Goal: Task Accomplishment & Management: Complete application form

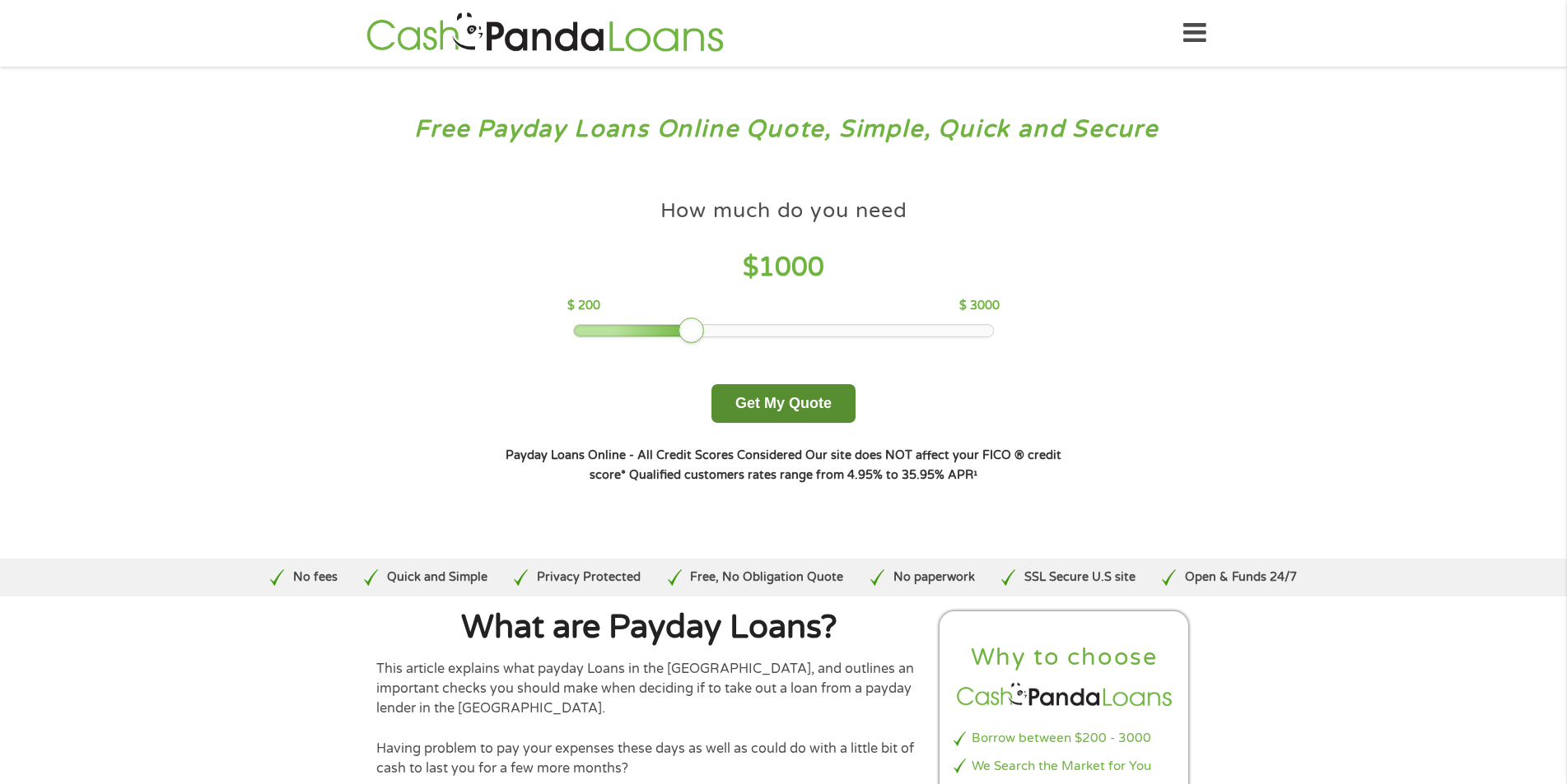
click at [807, 407] on button "Get My Quote" at bounding box center [784, 404] width 144 height 39
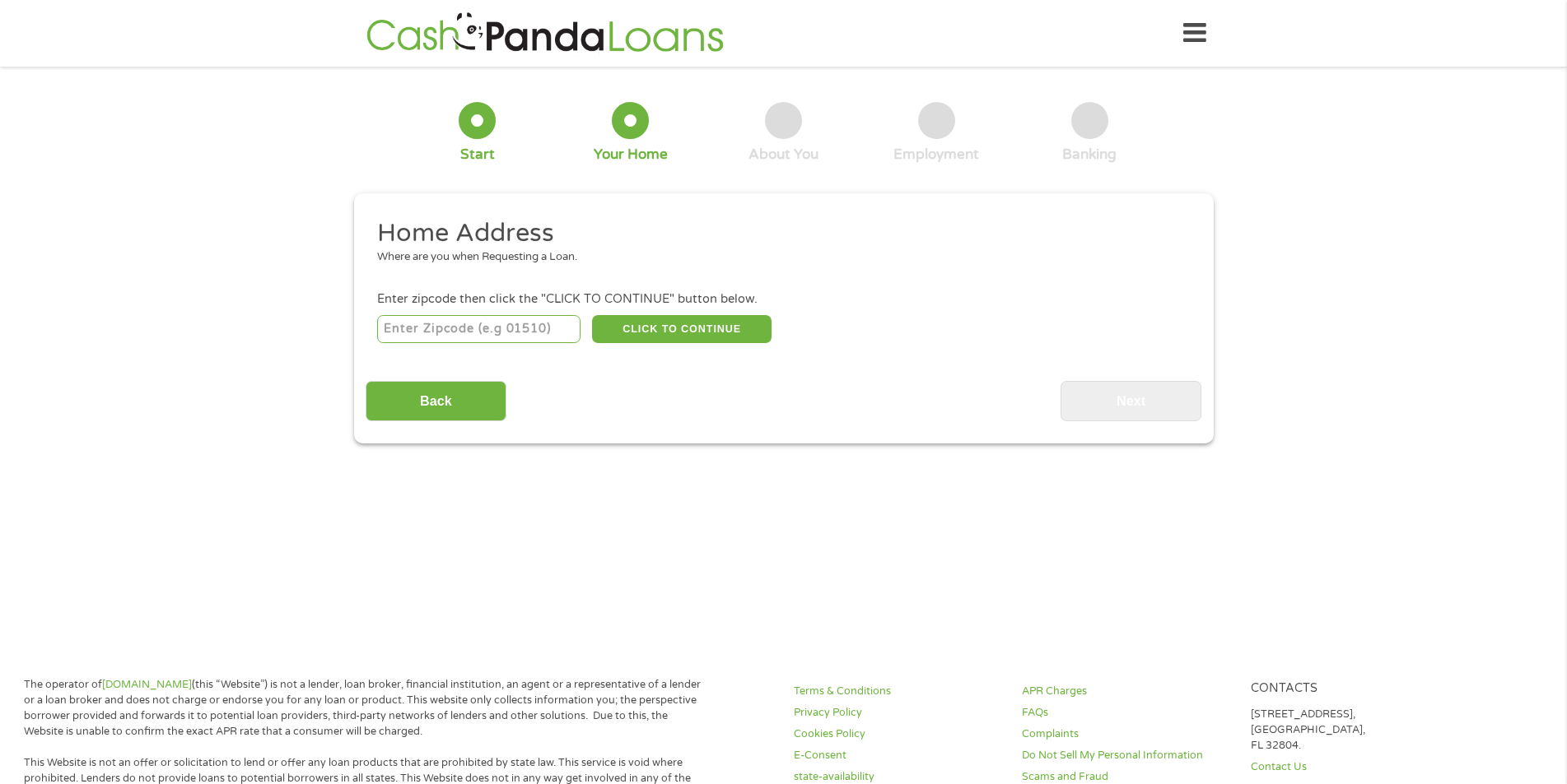
click at [505, 337] on input "number" at bounding box center [479, 328] width 204 height 28
type input "72634"
click at [677, 327] on button "CLICK TO CONTINUE" at bounding box center [682, 328] width 180 height 28
type input "72634"
type input "Flippin"
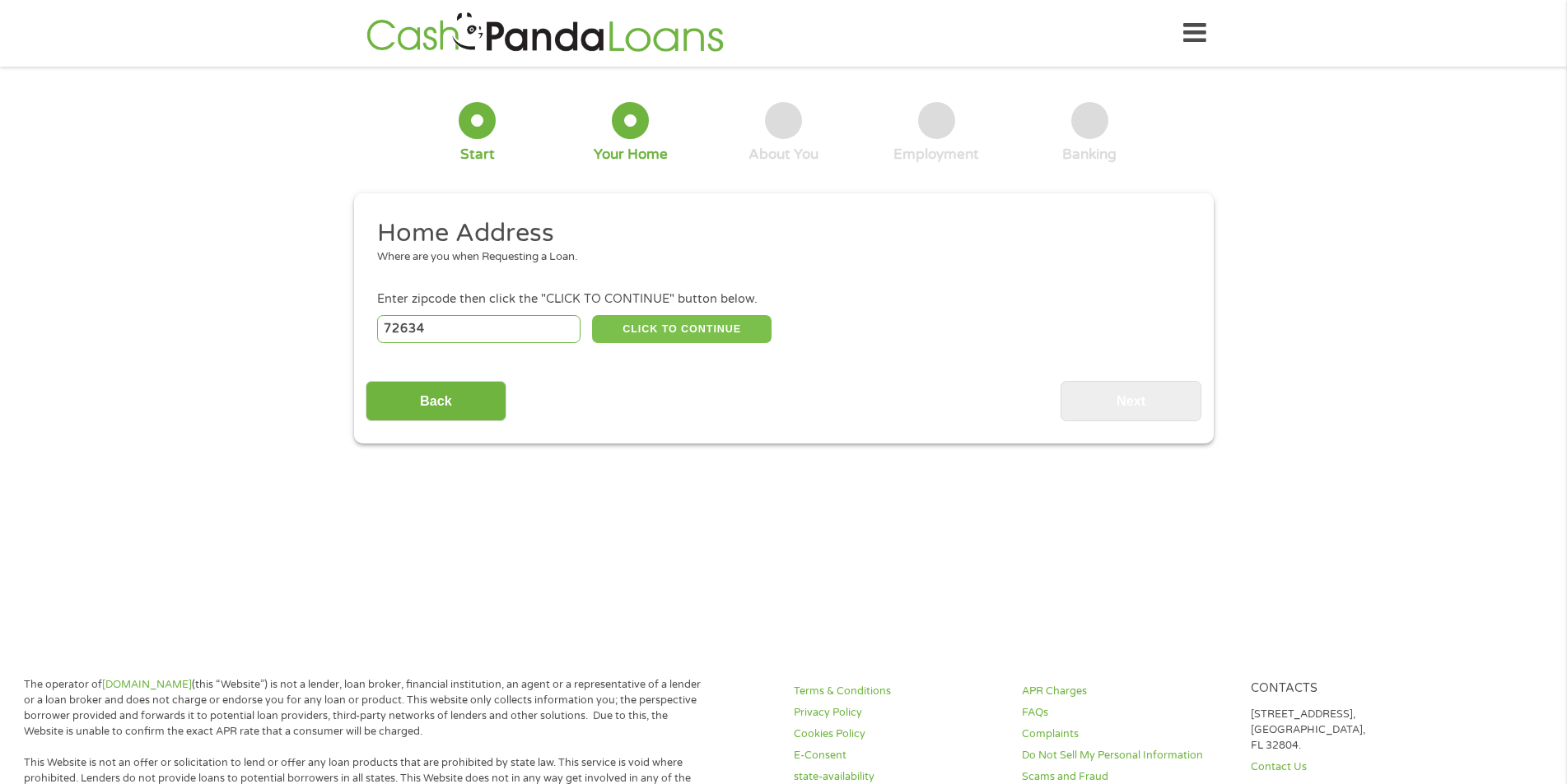
select select "[US_STATE]"
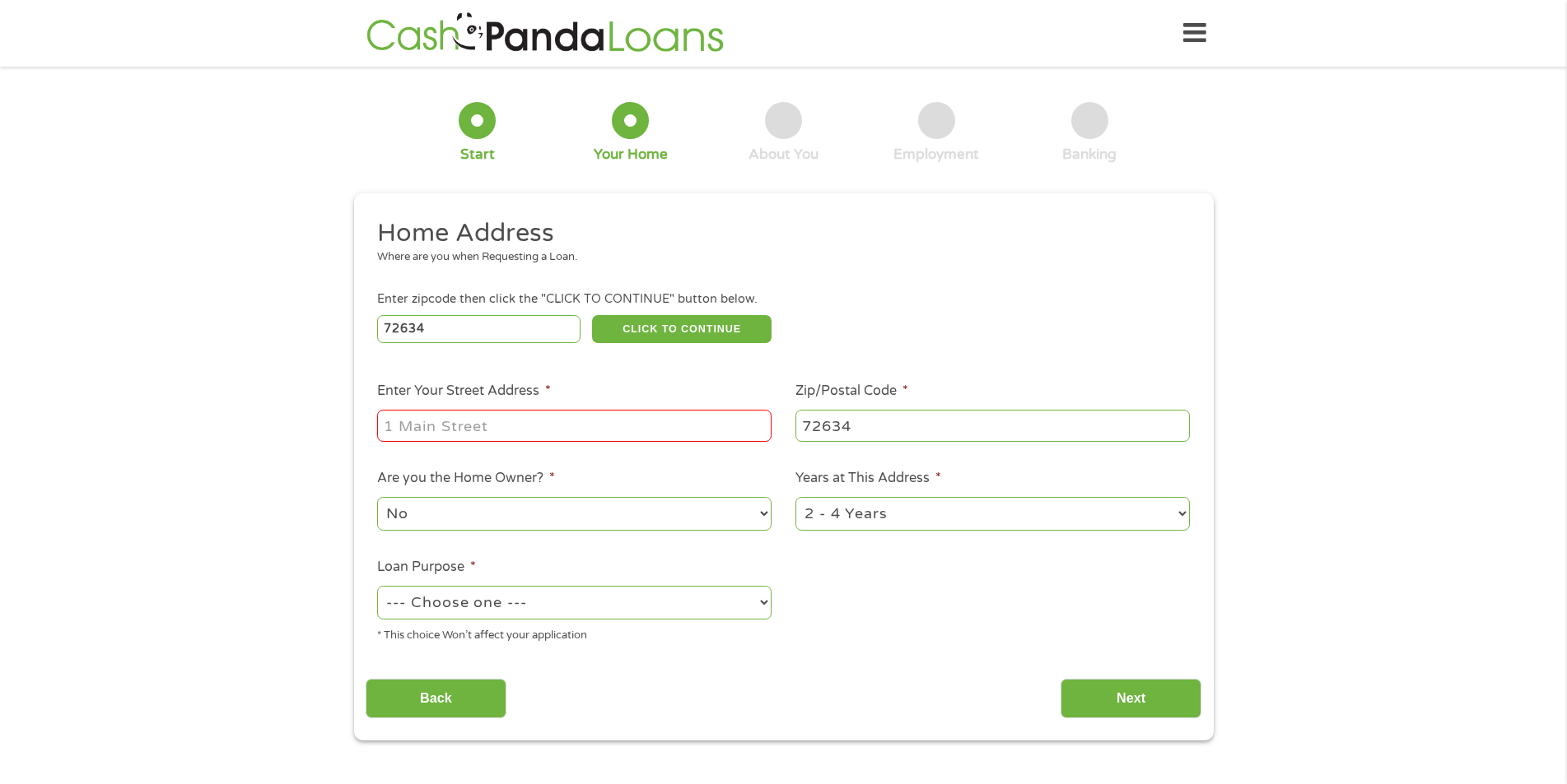
click at [516, 417] on input "Enter Your Street Address *" at bounding box center [574, 425] width 395 height 32
type input "[STREET_ADDRESS][PERSON_NAME]"
click at [758, 512] on select "No Yes" at bounding box center [574, 514] width 395 height 33
click at [377, 498] on select "No Yes" at bounding box center [574, 514] width 395 height 33
drag, startPoint x: 403, startPoint y: 510, endPoint x: 405, endPoint y: 522, distance: 12.2
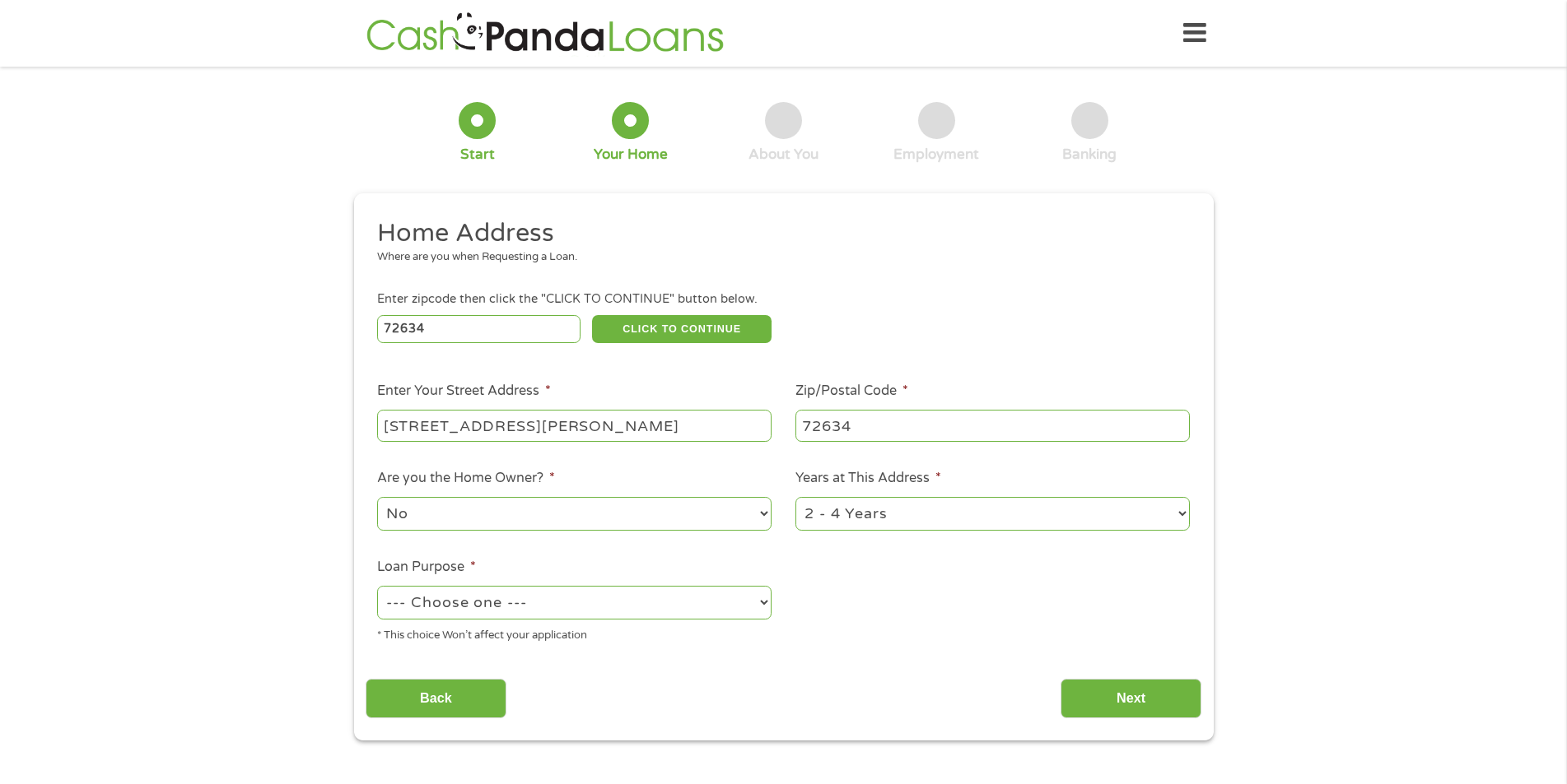
click at [403, 509] on select "No Yes" at bounding box center [574, 514] width 395 height 33
select select "yes"
click at [377, 498] on select "No Yes" at bounding box center [574, 514] width 395 height 33
click at [947, 498] on select "1 Year or less 1 - 2 Years 2 - 4 Years Over 4 Years" at bounding box center [993, 514] width 395 height 33
select select "60months"
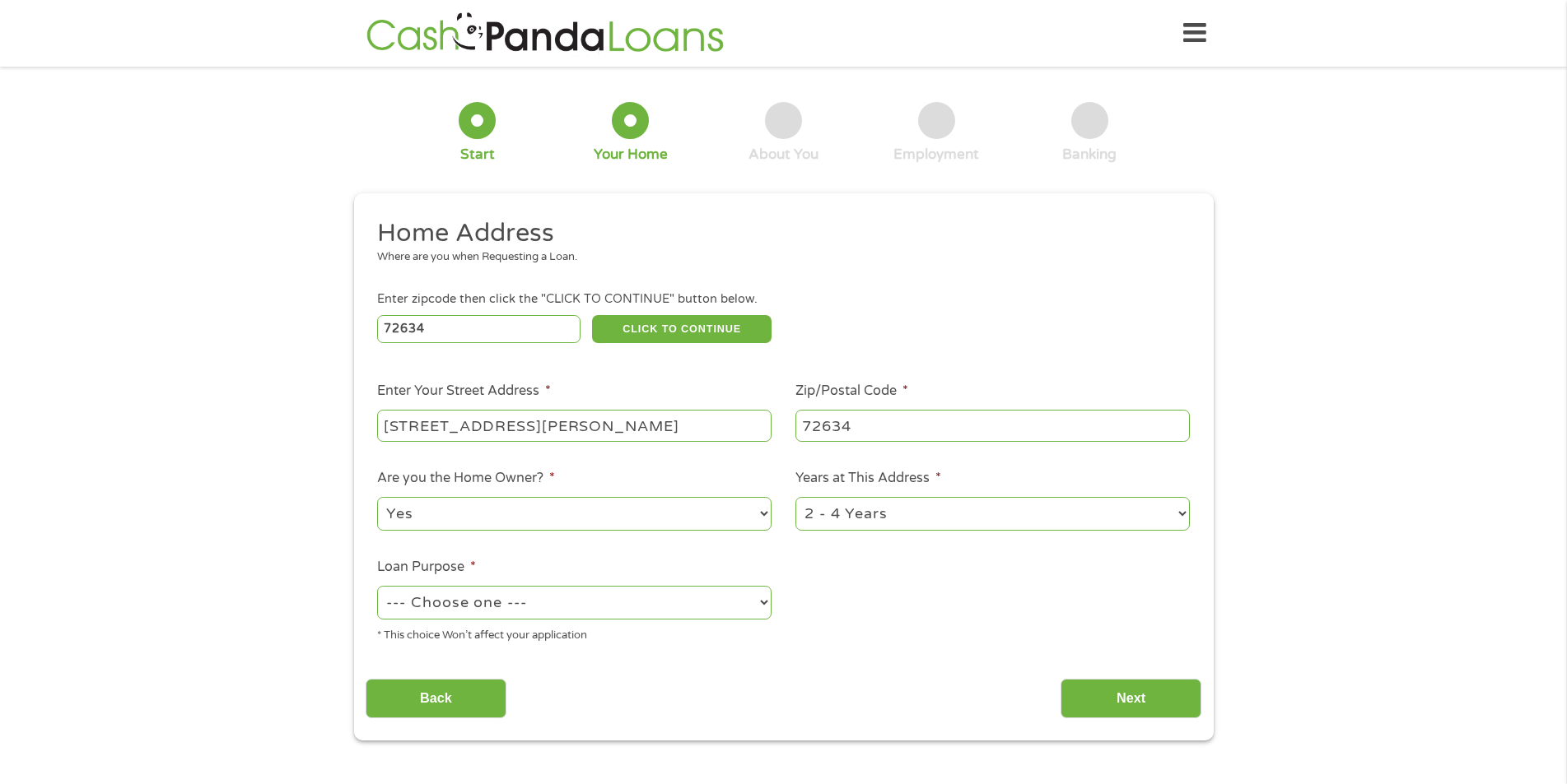
click at [796, 498] on select "1 Year or less 1 - 2 Years 2 - 4 Years Over 4 Years" at bounding box center [993, 514] width 395 height 33
click at [594, 595] on select "--- Choose one --- Pay Bills Debt Consolidation Home Improvement Major Purchase…" at bounding box center [574, 603] width 395 height 33
select select "paybills"
click at [377, 586] on select "--- Choose one --- Pay Bills Debt Consolidation Home Improvement Major Purchase…" at bounding box center [574, 603] width 395 height 33
click at [459, 679] on input "Back" at bounding box center [436, 699] width 140 height 40
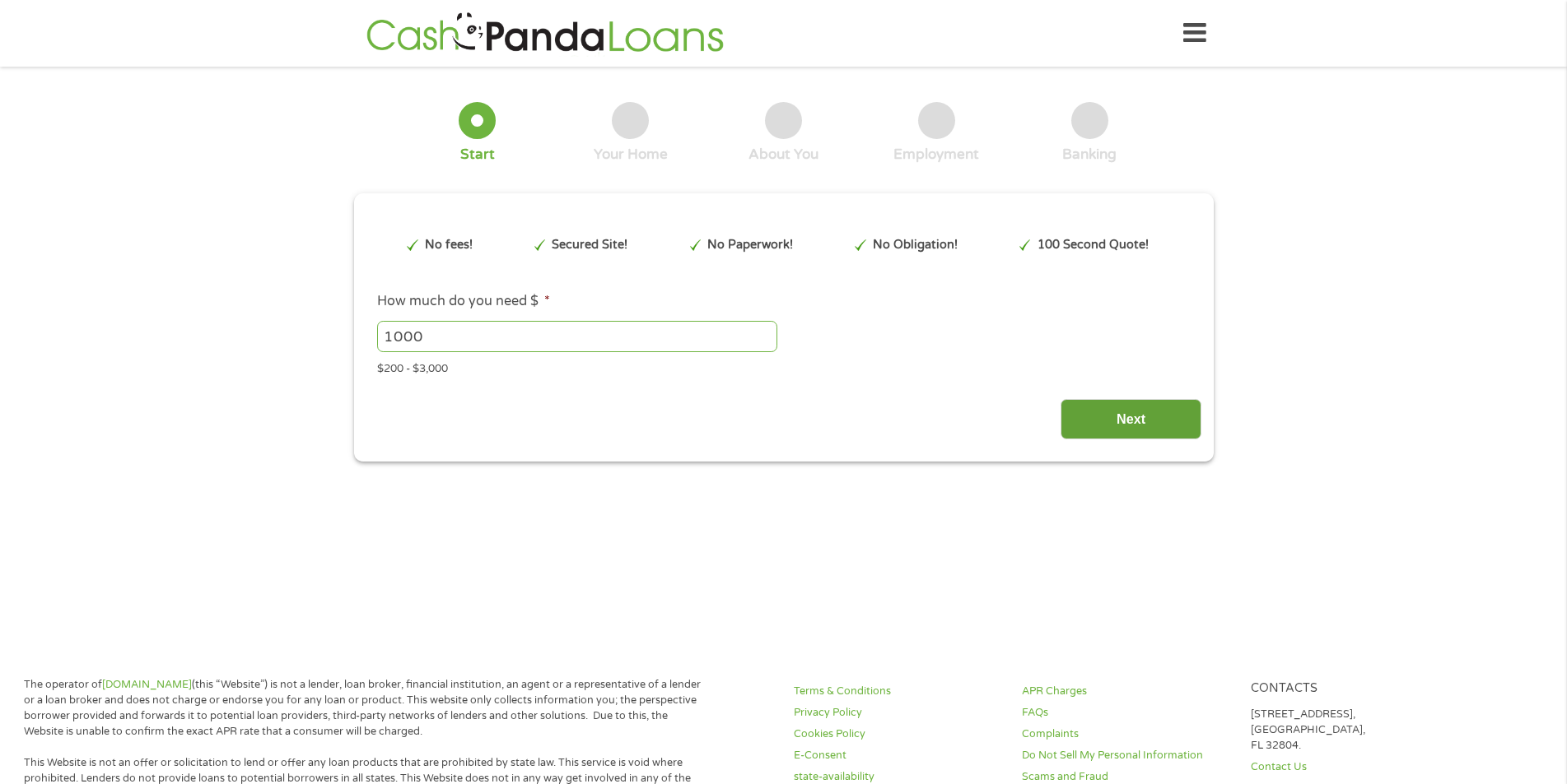
click at [1096, 420] on input "Next" at bounding box center [1130, 419] width 140 height 40
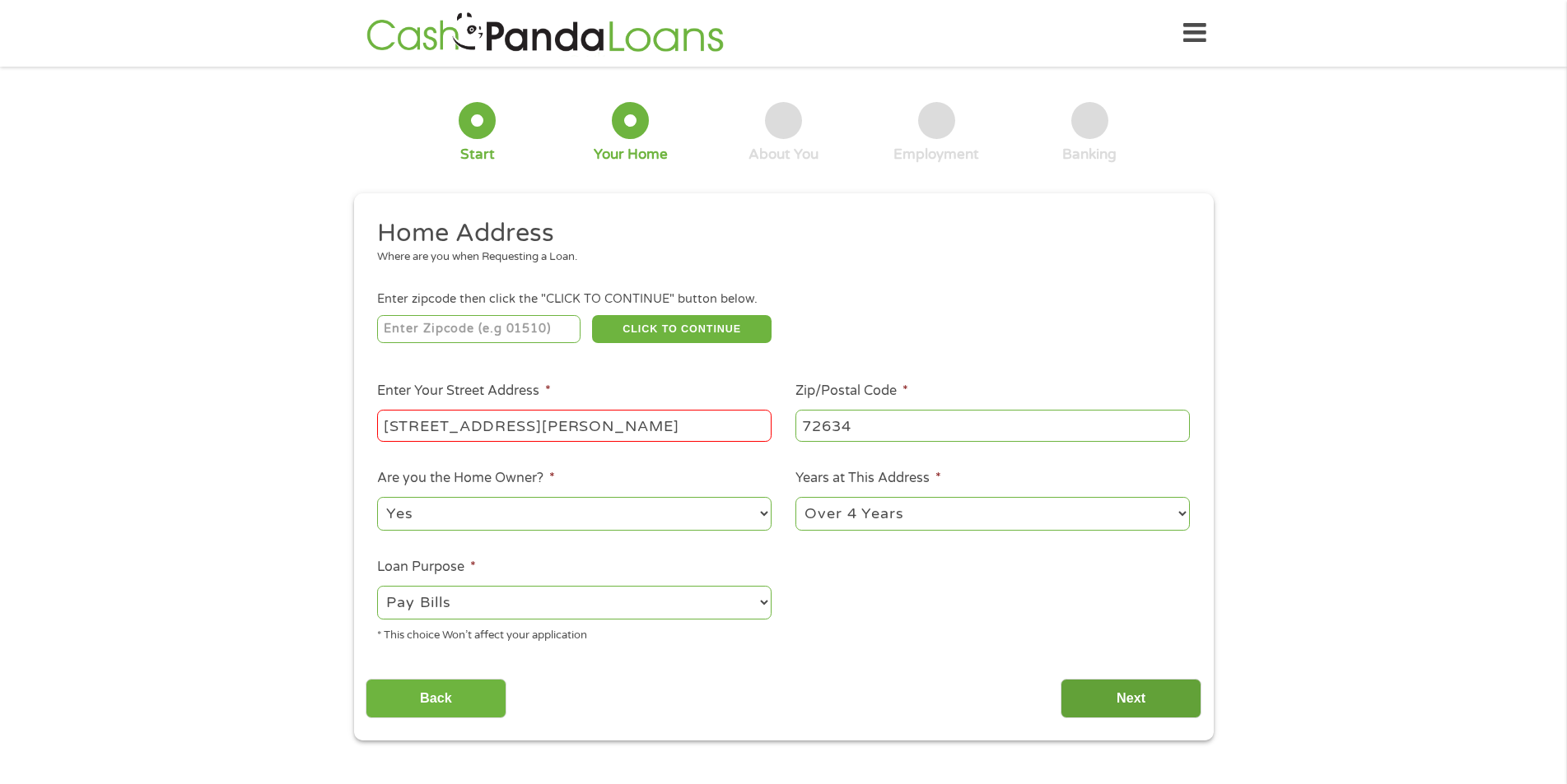
click at [1115, 708] on input "Next" at bounding box center [1130, 699] width 140 height 40
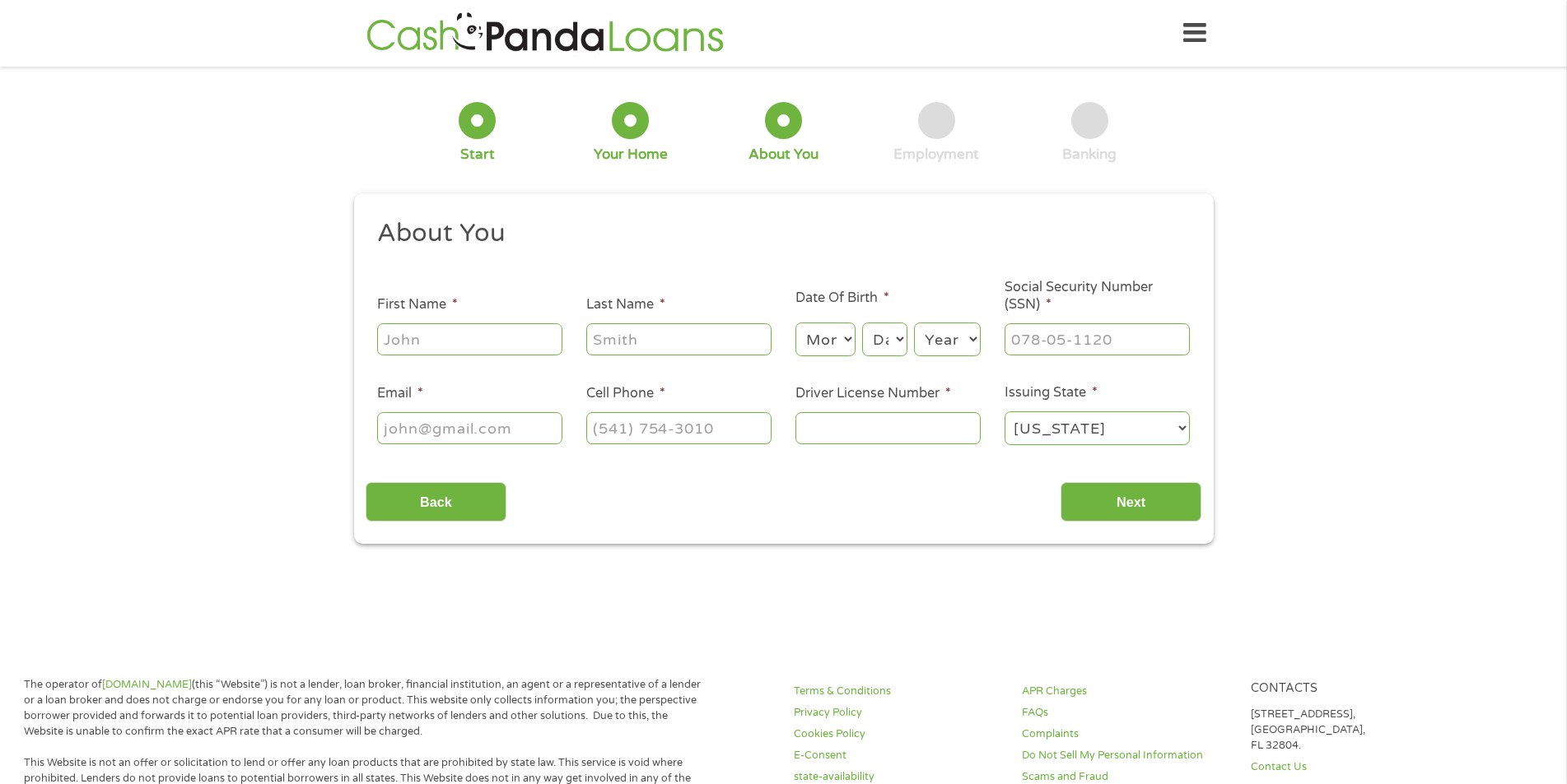
click at [431, 343] on input "First Name *" at bounding box center [470, 339] width 185 height 32
type input "[PERSON_NAME]"
type input "Q"
type input "[PERSON_NAME]"
click at [839, 343] on select "Month 1 2 3 4 5 6 7 8 9 10 11 12" at bounding box center [826, 339] width 60 height 33
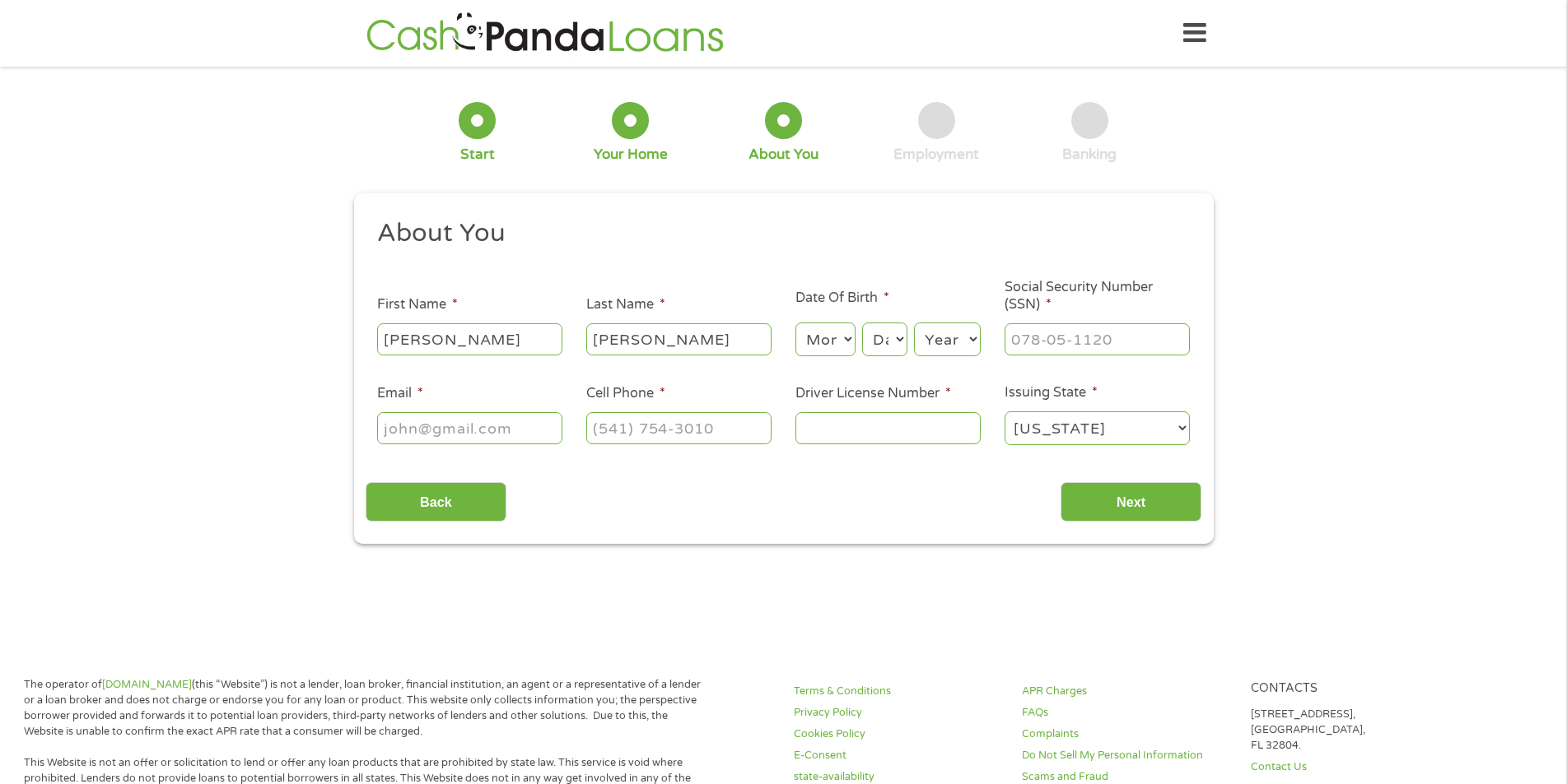
select select "3"
click at [796, 323] on select "Month 1 2 3 4 5 6 7 8 9 10 11 12" at bounding box center [826, 339] width 60 height 33
click at [891, 338] on select "Day 1 2 3 4 5 6 7 8 9 10 11 12 13 14 15 16 17 18 19 20 21 22 23 24 25 26 27 28 …" at bounding box center [885, 339] width 45 height 33
select select "10"
click at [863, 323] on select "Day 1 2 3 4 5 6 7 8 9 10 11 12 13 14 15 16 17 18 19 20 21 22 23 24 25 26 27 28 …" at bounding box center [885, 339] width 45 height 33
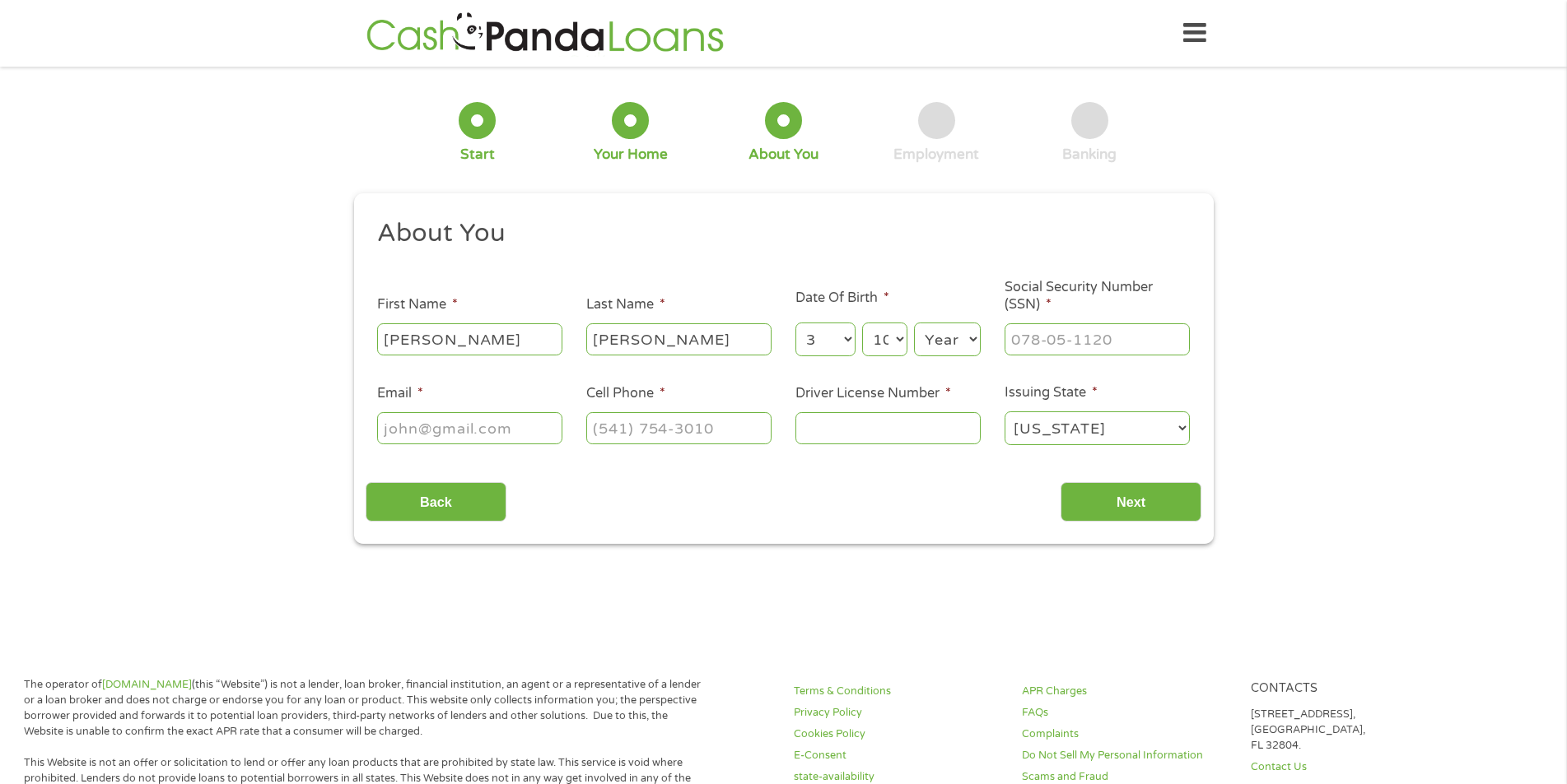
click at [957, 320] on div "Year Year [DATE] 2006 2005 2004 2003 2002 2001 2000 1999 1998 1997 1996 1995 19…" at bounding box center [948, 339] width 67 height 39
click at [958, 331] on select "Year [DATE] 2006 2005 2004 2003 2002 2001 2000 1999 1998 1997 1996 1995 1994 19…" at bounding box center [948, 339] width 67 height 33
select select "1998"
click at [914, 323] on select "Year [DATE] 2006 2005 2004 2003 2002 2001 2000 1999 1998 1997 1996 1995 1994 19…" at bounding box center [948, 339] width 67 height 33
click at [1088, 328] on input "___-__-____" at bounding box center [1098, 339] width 185 height 32
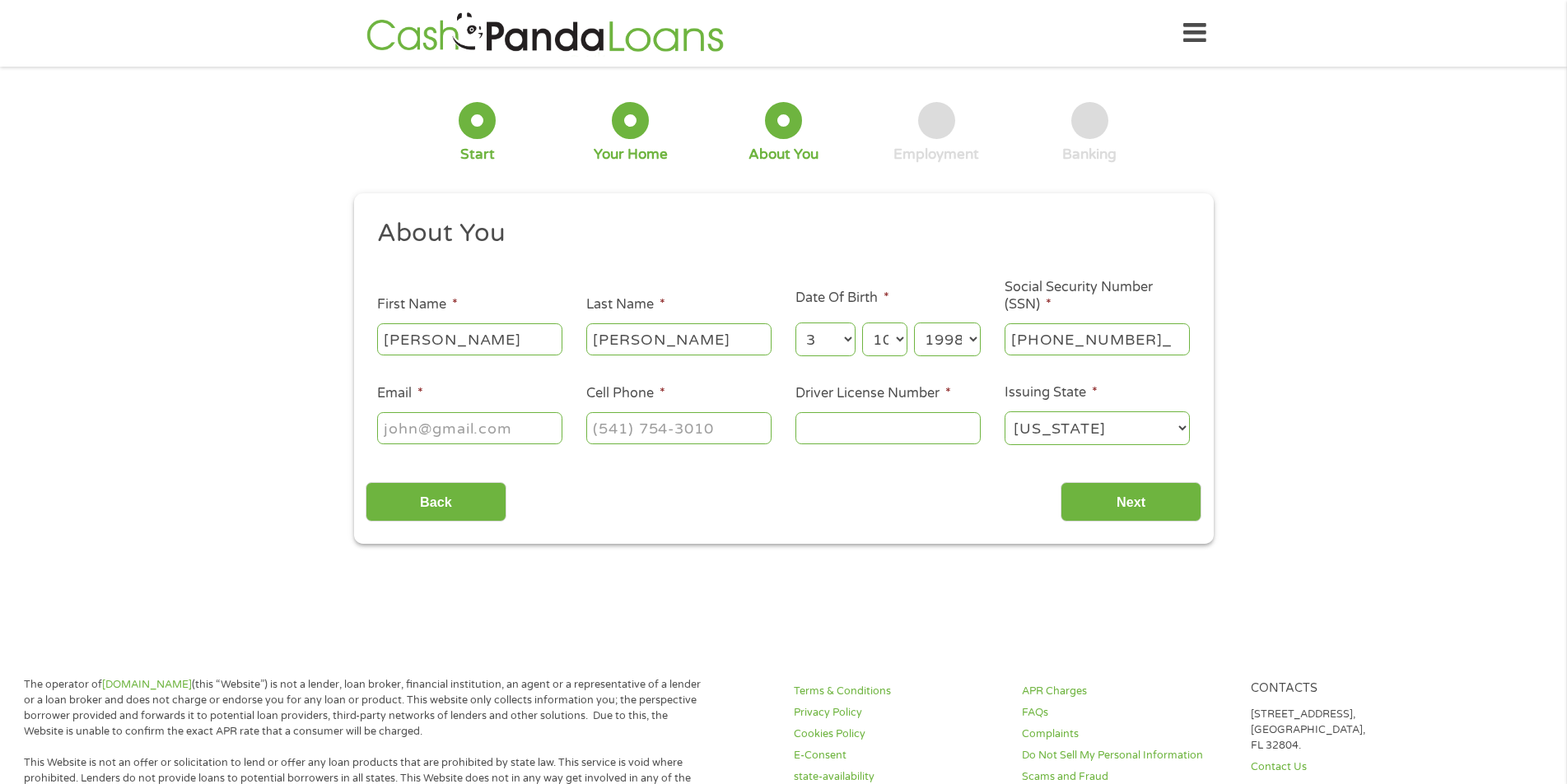
type input "429-95-2217"
click at [487, 438] on input "Email *" at bounding box center [470, 428] width 185 height 32
type input "b"
type input "[EMAIL_ADDRESS][DOMAIN_NAME]"
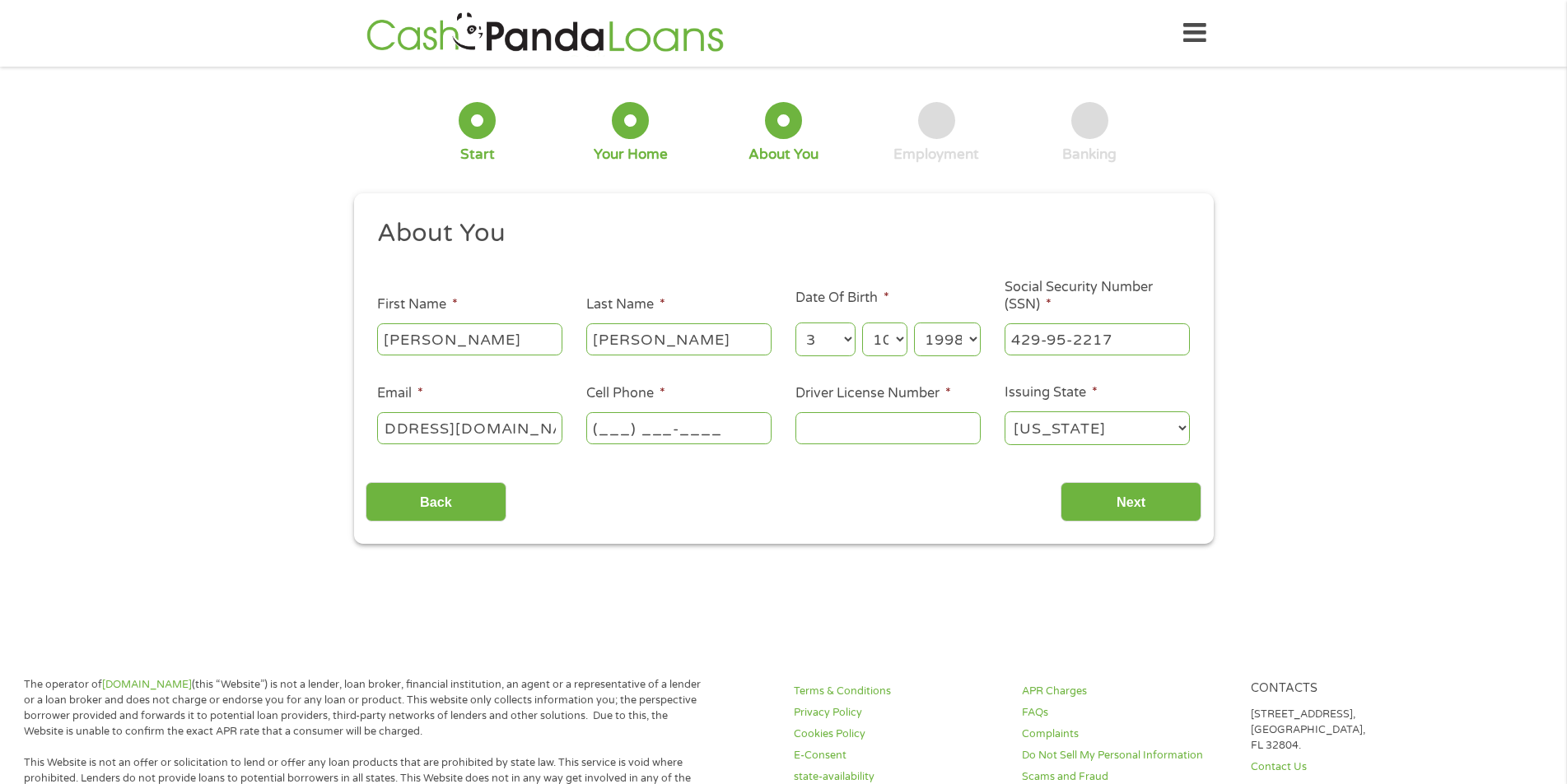
scroll to position [0, 0]
type input "[PHONE_NUMBER]"
type input "938148958"
click at [1105, 506] on input "Next" at bounding box center [1130, 502] width 140 height 40
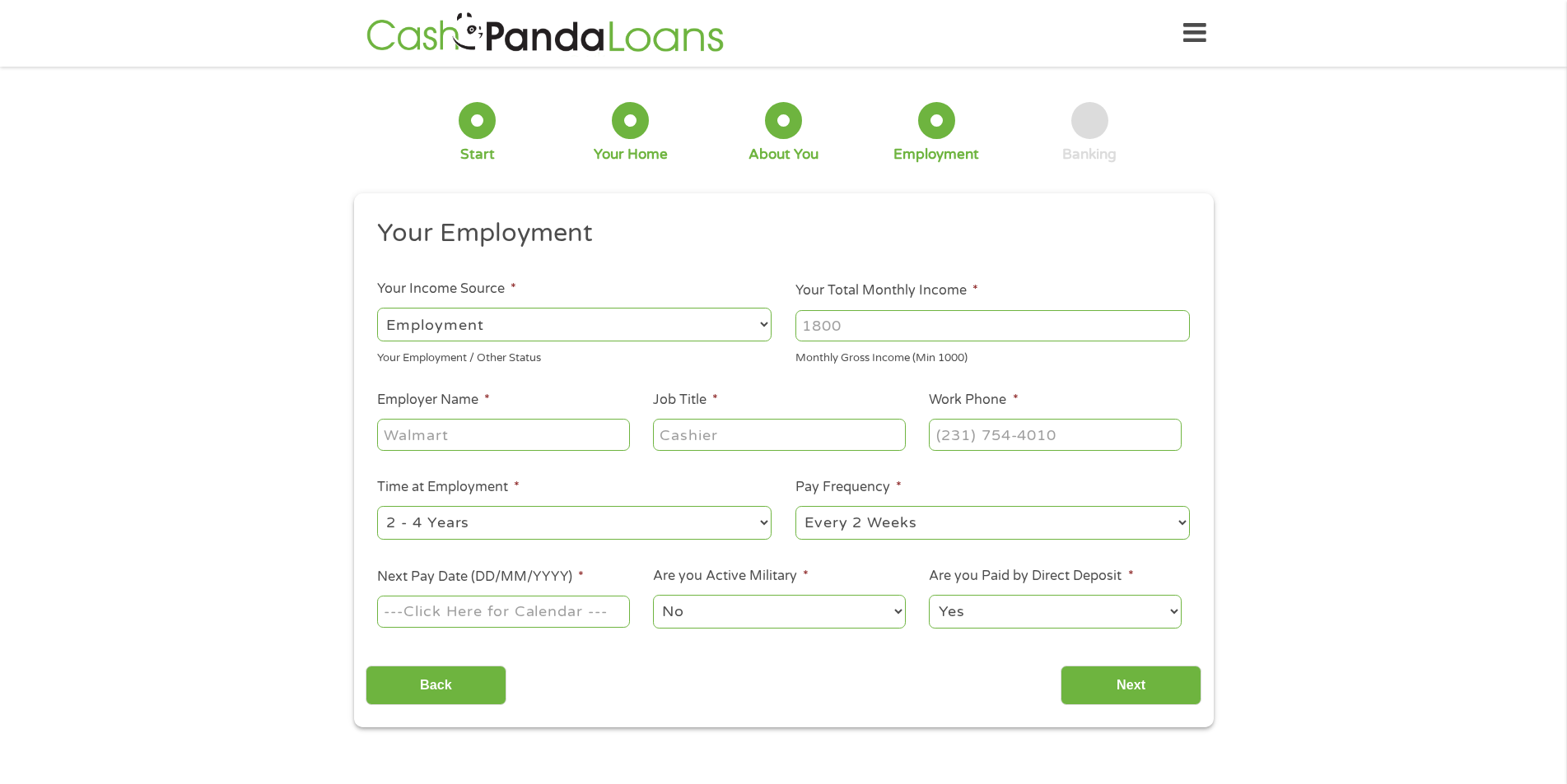
click at [505, 327] on select "--- Choose one --- Employment [DEMOGRAPHIC_DATA] Benefits" at bounding box center [574, 324] width 395 height 33
click at [1022, 330] on input "Your Total Monthly Income *" at bounding box center [993, 326] width 395 height 32
type input "1800"
click at [527, 429] on input "Employer Name *" at bounding box center [504, 434] width 252 height 32
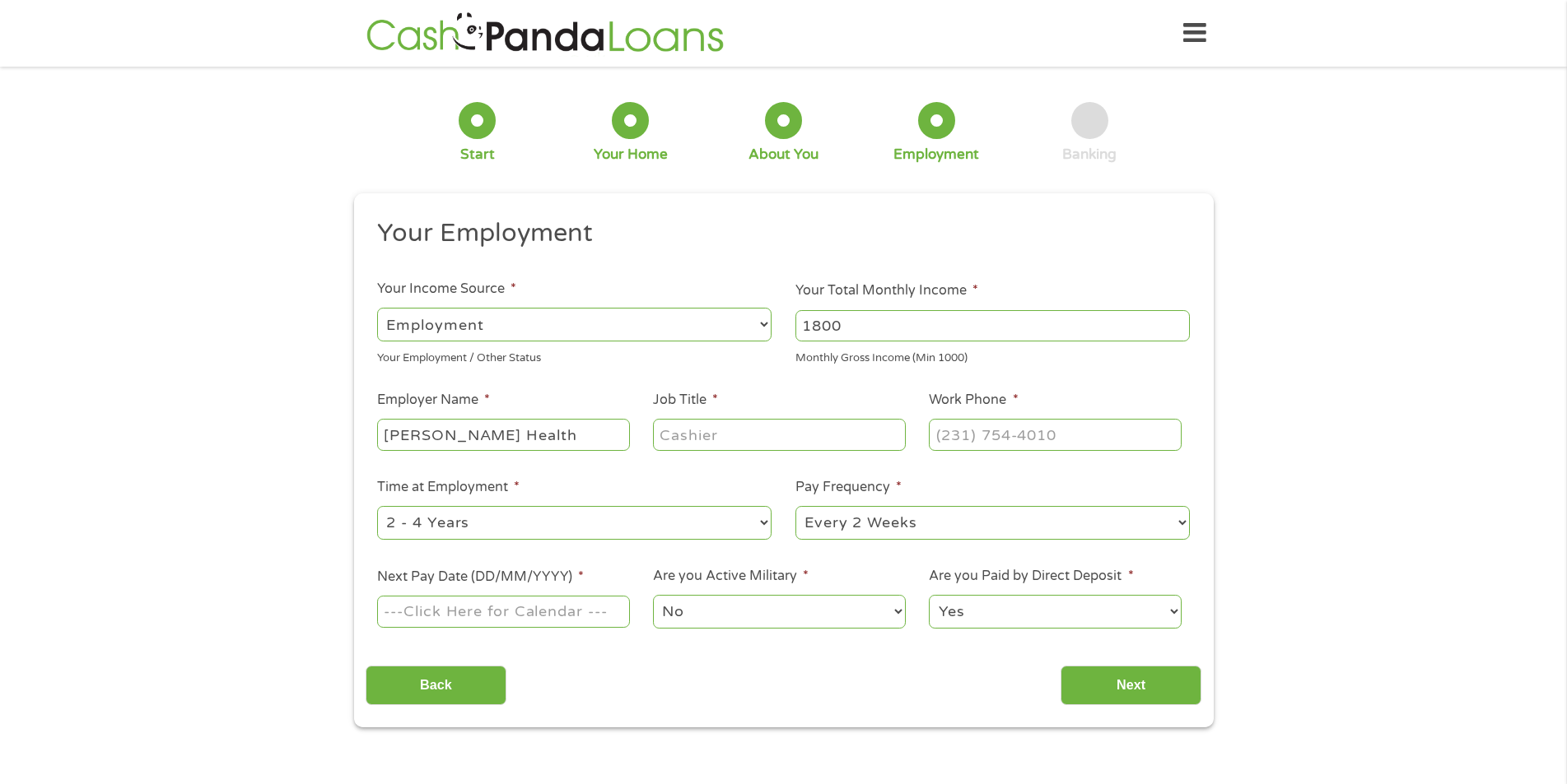
type input "[PERSON_NAME] Health"
type input "[MEDICAL_DATA] Tech"
type input "[PHONE_NUMBER]"
click at [550, 617] on input "Next Pay Date (DD/MM/YYYY) *" at bounding box center [504, 611] width 252 height 32
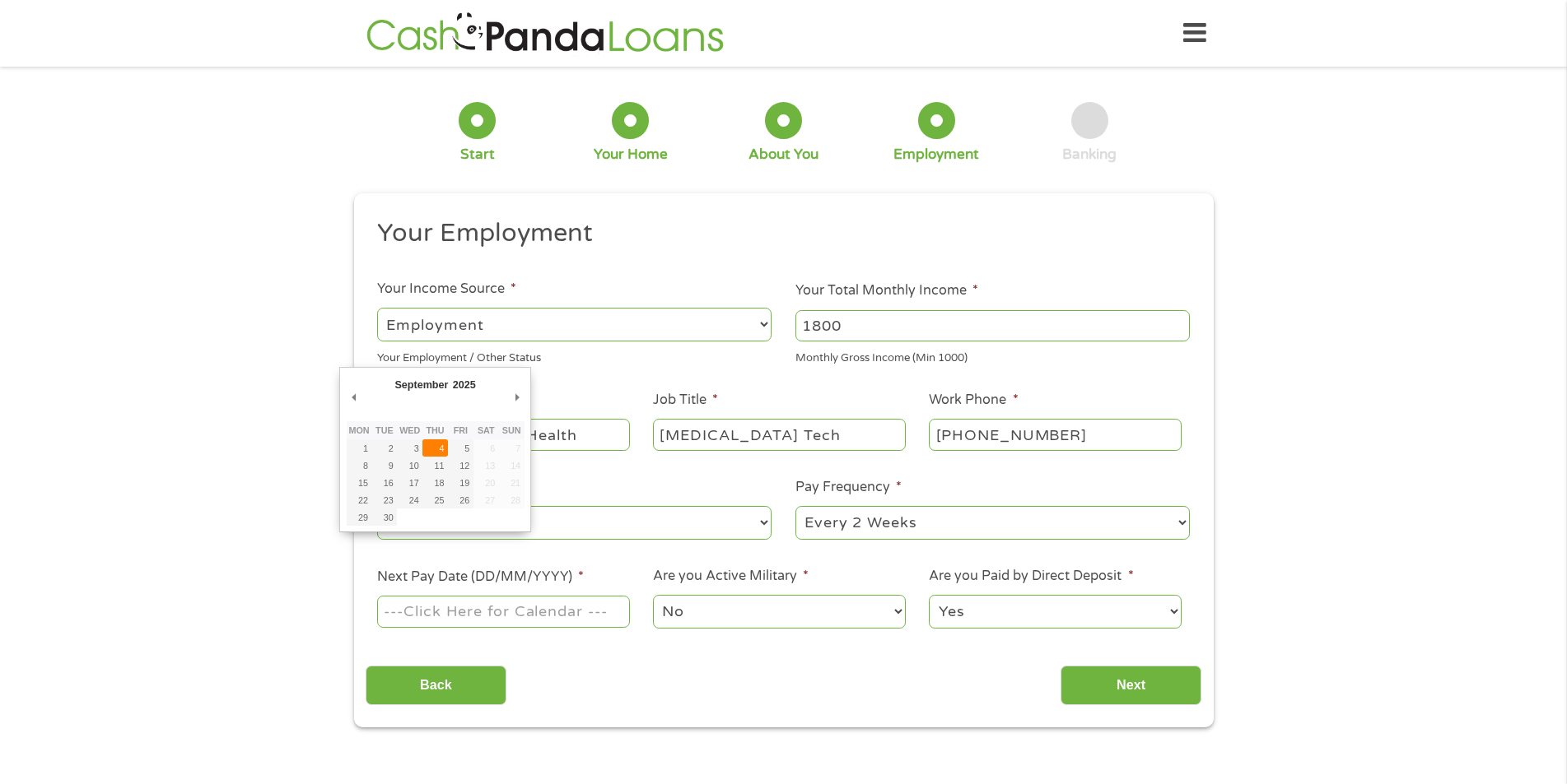
type input "[DATE]"
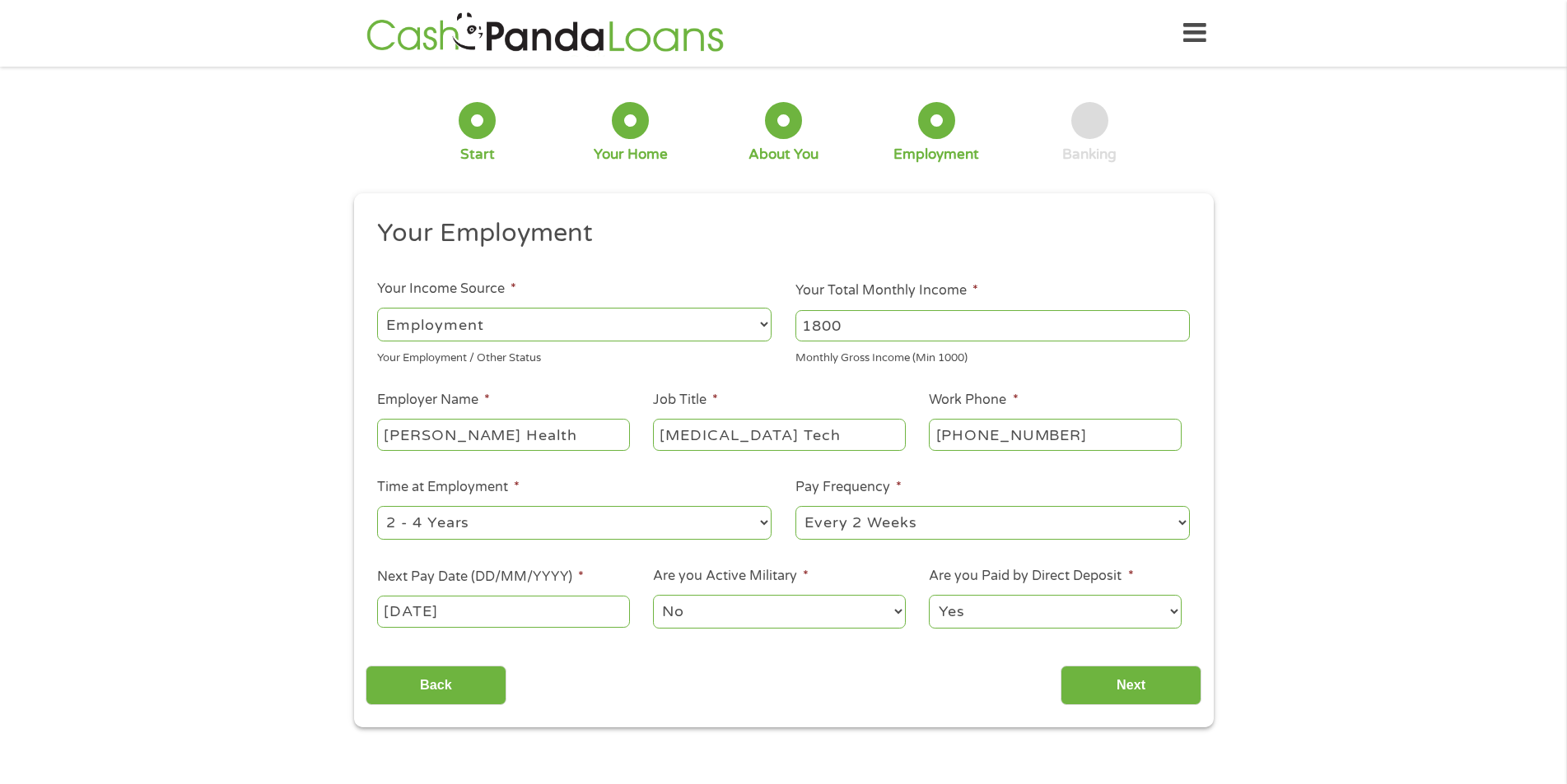
click at [693, 623] on select "No Yes" at bounding box center [780, 611] width 252 height 33
click at [1127, 692] on input "Next" at bounding box center [1130, 686] width 140 height 40
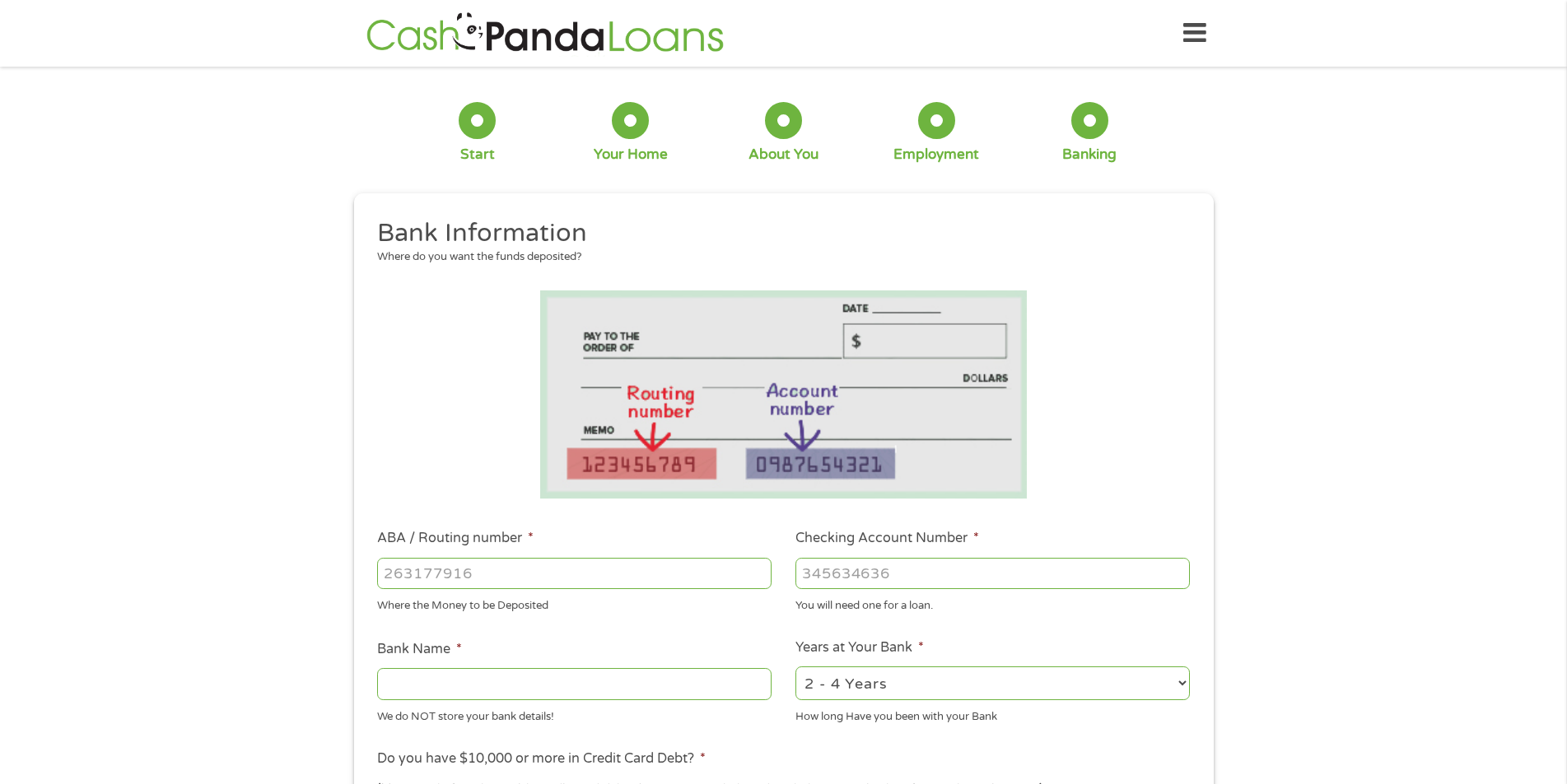
click at [462, 563] on input "ABA / Routing number *" at bounding box center [574, 573] width 395 height 32
type input "0"
type input "082908573"
type input "FIRST COMMUNITY BANK OF [GEOGRAPHIC_DATA]"
type input "082908573"
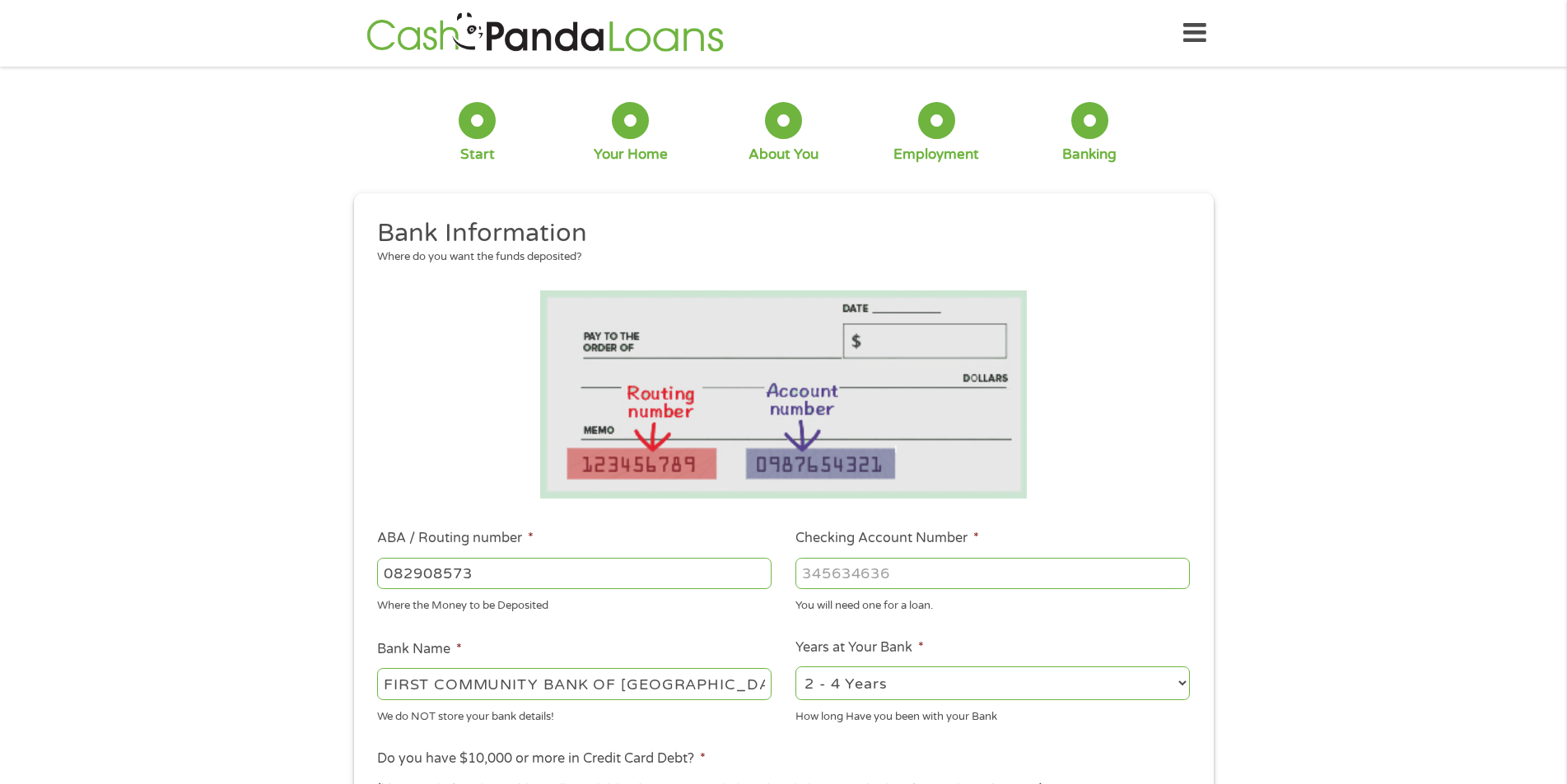
click at [882, 691] on select "2 - 4 Years 6 - 12 Months 1 - 2 Years Over 4 Years" at bounding box center [993, 683] width 395 height 33
select select "12months"
click at [796, 667] on select "2 - 4 Years 6 - 12 Months 1 - 2 Years Over 4 Years" at bounding box center [993, 683] width 395 height 33
click at [928, 560] on input "Checking Account Number *" at bounding box center [993, 573] width 395 height 32
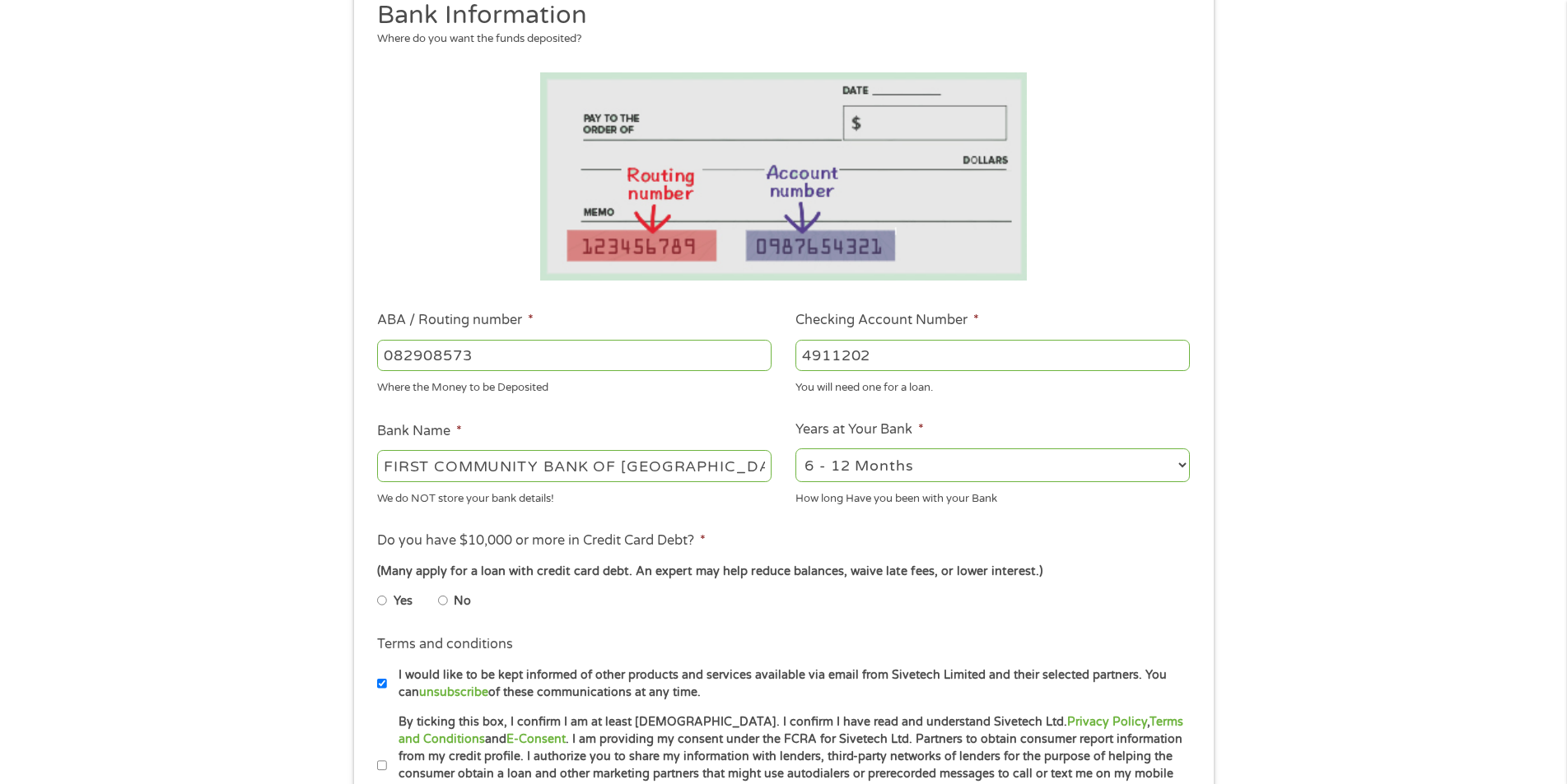
scroll to position [247, 0]
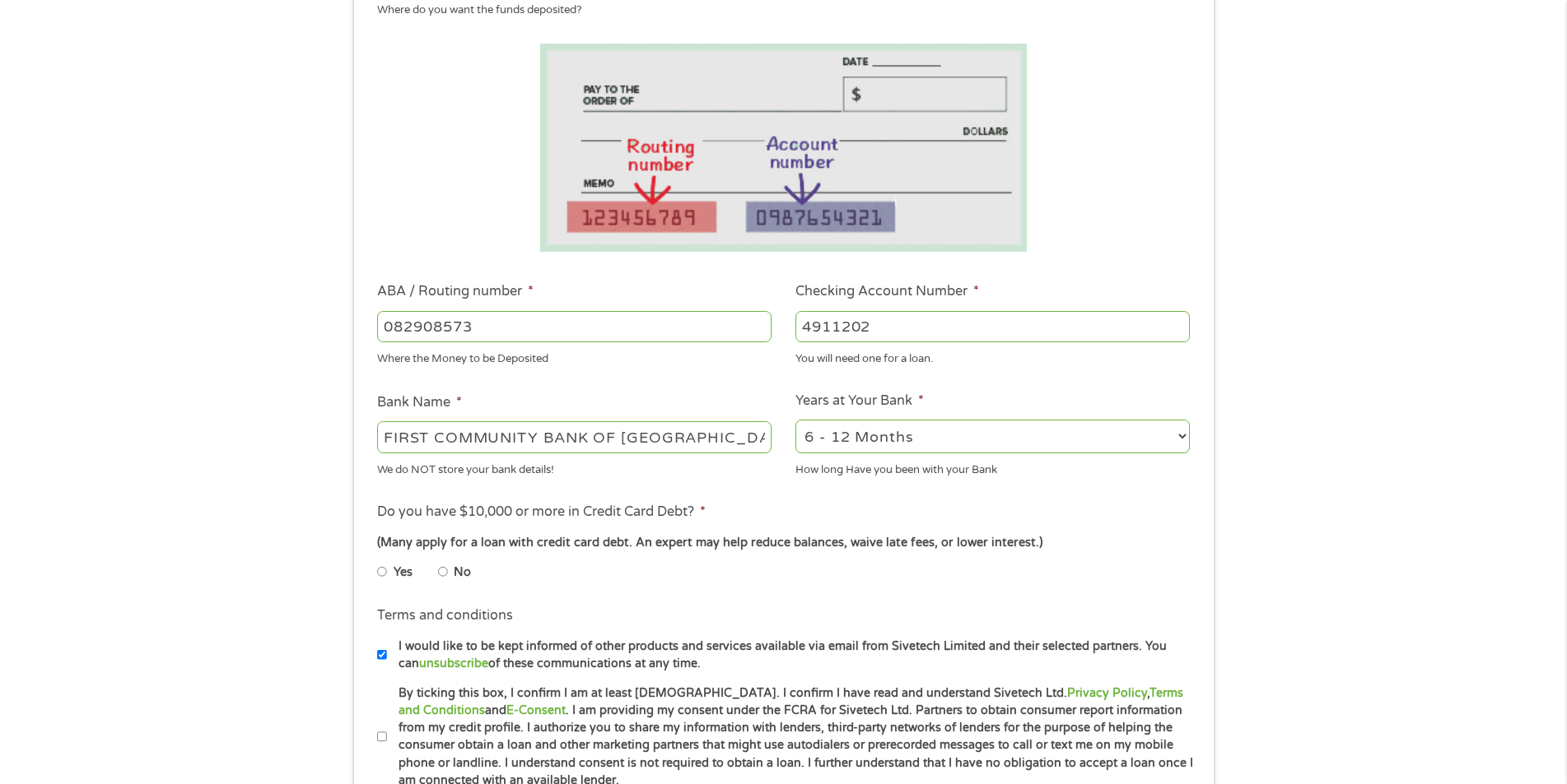
type input "4911202"
click at [448, 575] on li "No" at bounding box center [468, 573] width 59 height 32
click at [444, 568] on input "No" at bounding box center [443, 572] width 10 height 27
radio input "true"
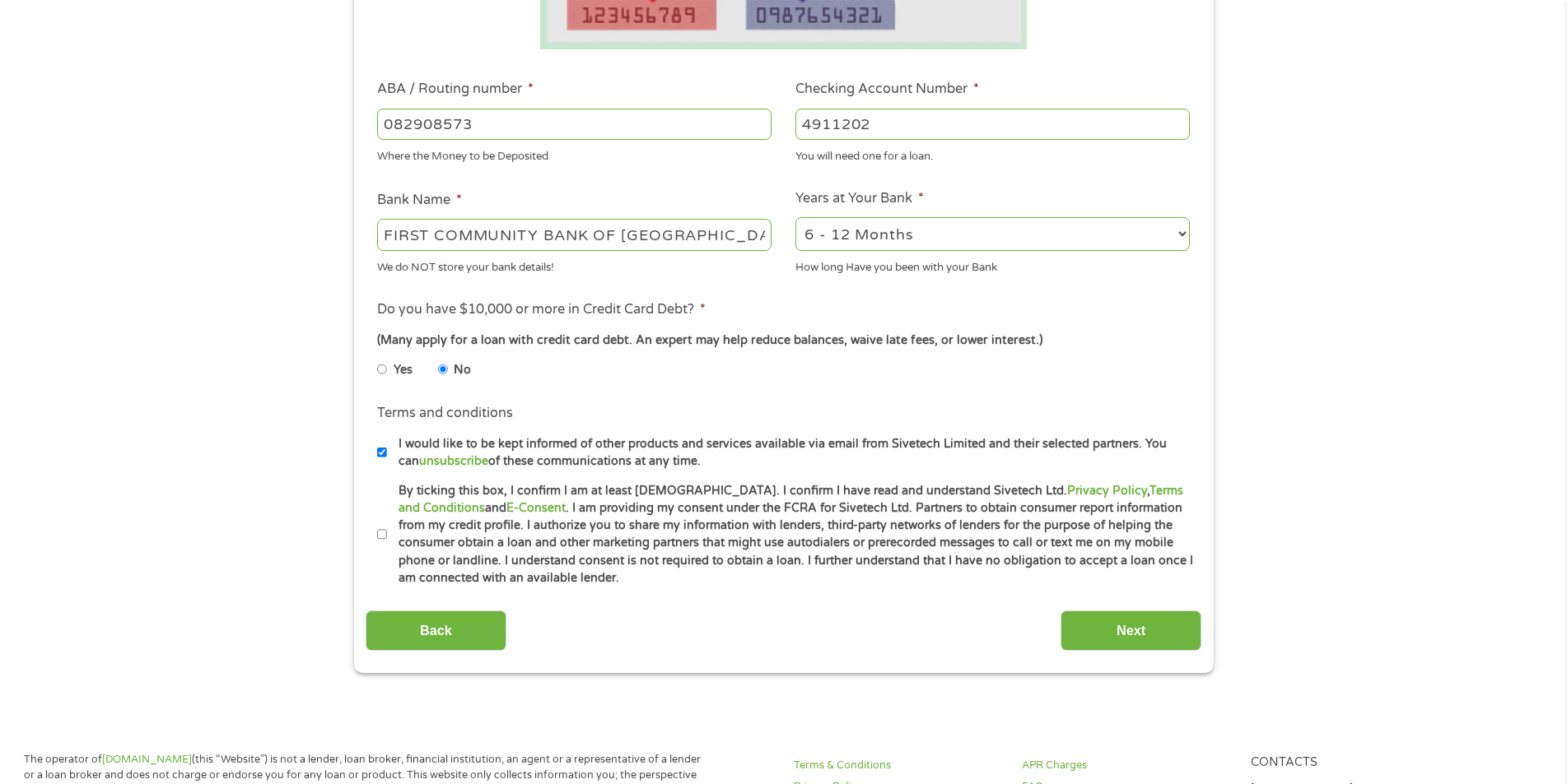
scroll to position [494, 0]
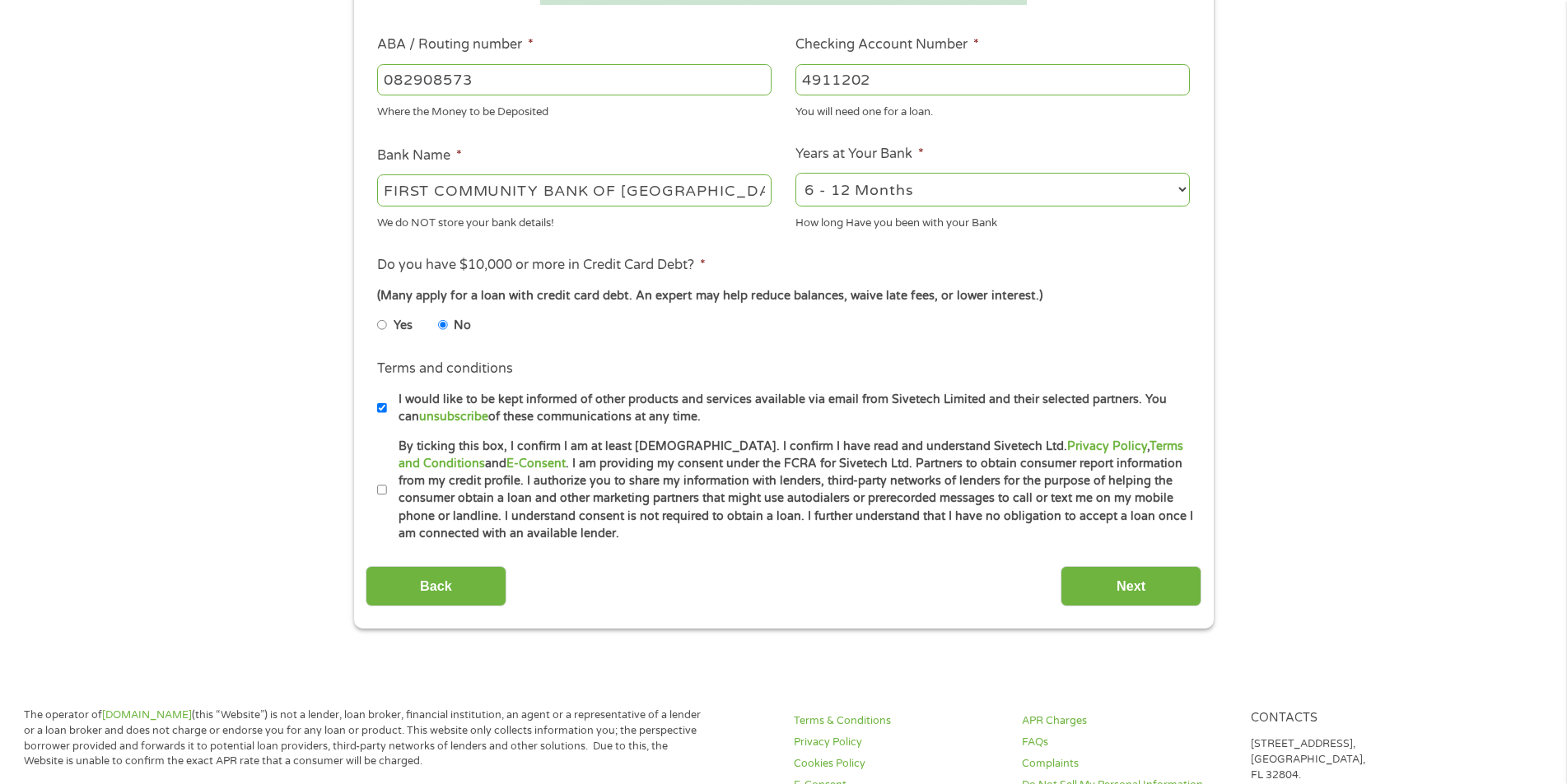
click at [380, 487] on input "By ticking this box, I confirm I am at least [DEMOGRAPHIC_DATA]. I confirm I ha…" at bounding box center [382, 491] width 10 height 27
checkbox input "true"
click at [1162, 586] on input "Next" at bounding box center [1130, 586] width 140 height 40
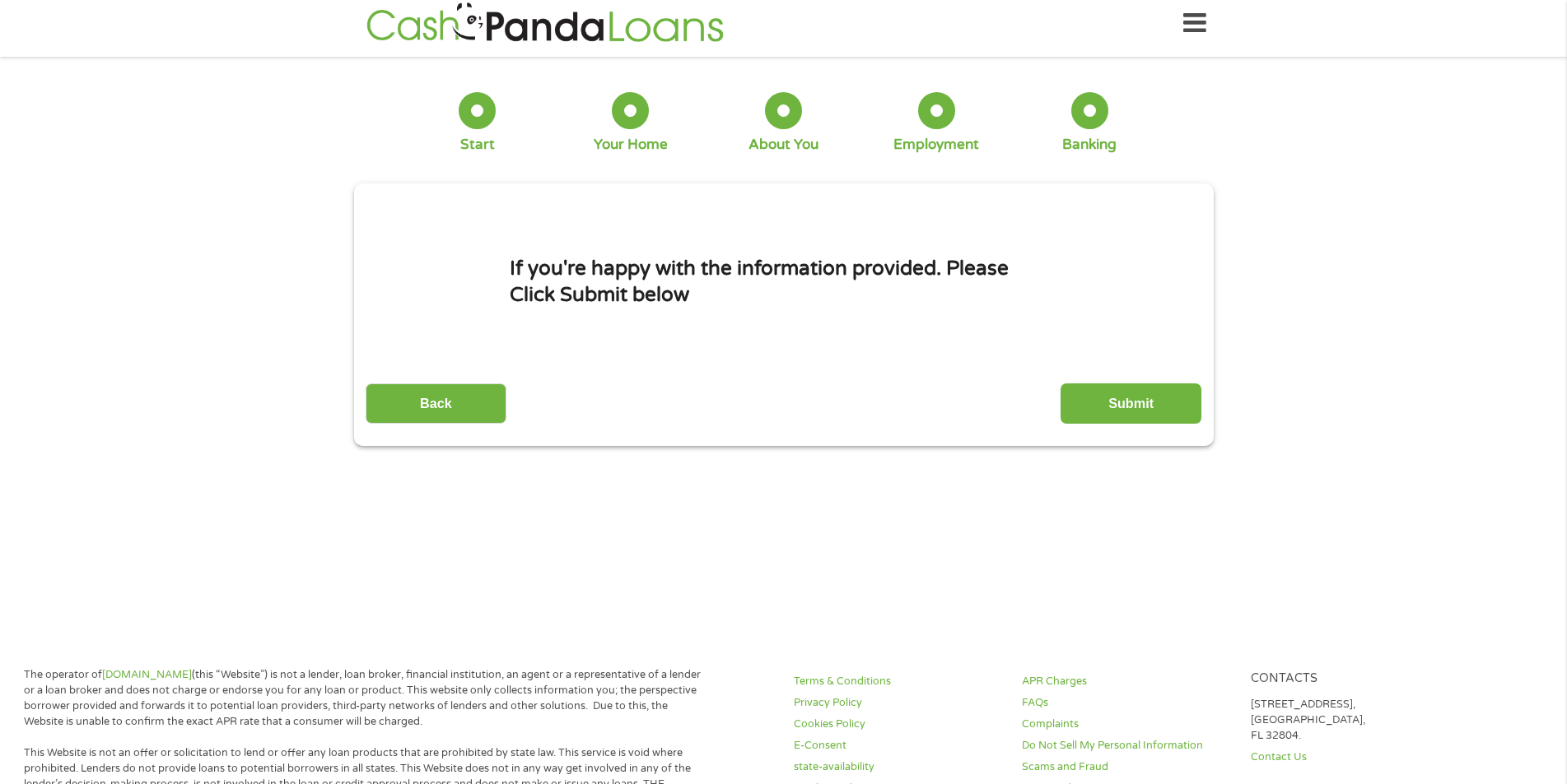
scroll to position [0, 0]
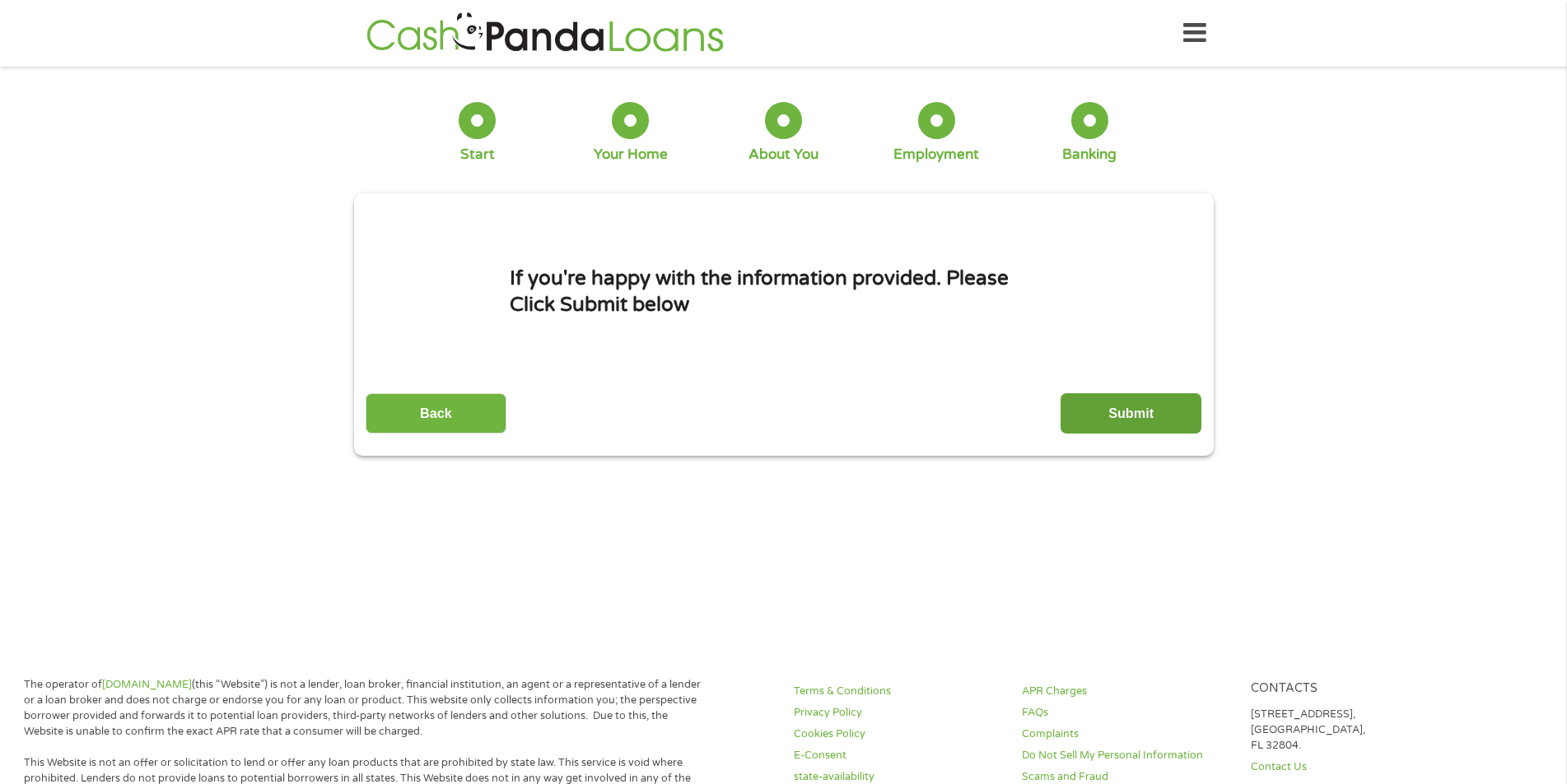
click at [1116, 405] on input "Submit" at bounding box center [1130, 413] width 140 height 40
